Goal: Navigation & Orientation: Find specific page/section

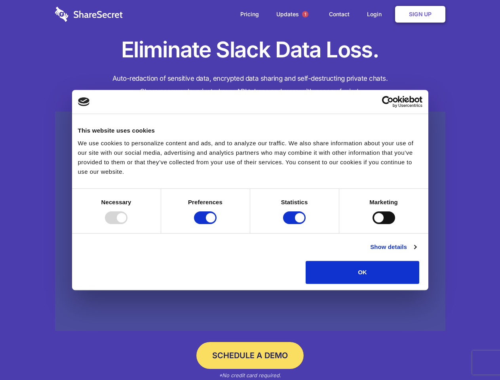
click at [128, 224] on div at bounding box center [116, 217] width 23 height 13
click at [217, 224] on input "Preferences" at bounding box center [205, 217] width 23 height 13
checkbox input "false"
click at [295, 224] on input "Statistics" at bounding box center [294, 217] width 23 height 13
checkbox input "false"
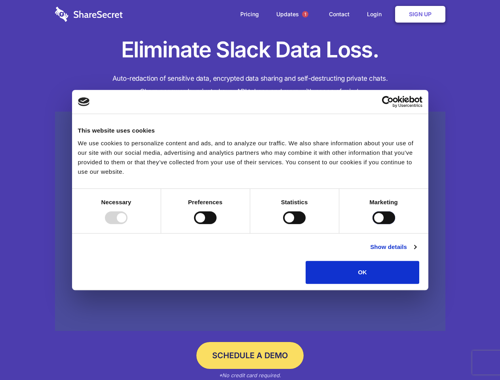
click at [373, 224] on input "Marketing" at bounding box center [384, 217] width 23 height 13
checkbox input "true"
click at [416, 252] on link "Show details" at bounding box center [393, 247] width 46 height 10
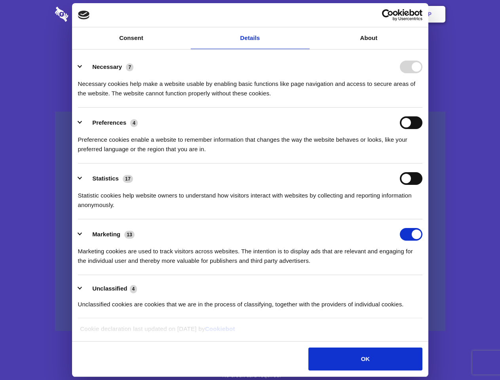
click at [422, 98] on div "Necessary cookies help make a website usable by enabling basic functions like p…" at bounding box center [250, 85] width 344 height 25
click at [305, 14] on span "1" at bounding box center [305, 14] width 6 height 6
